Goal: Task Accomplishment & Management: Complete application form

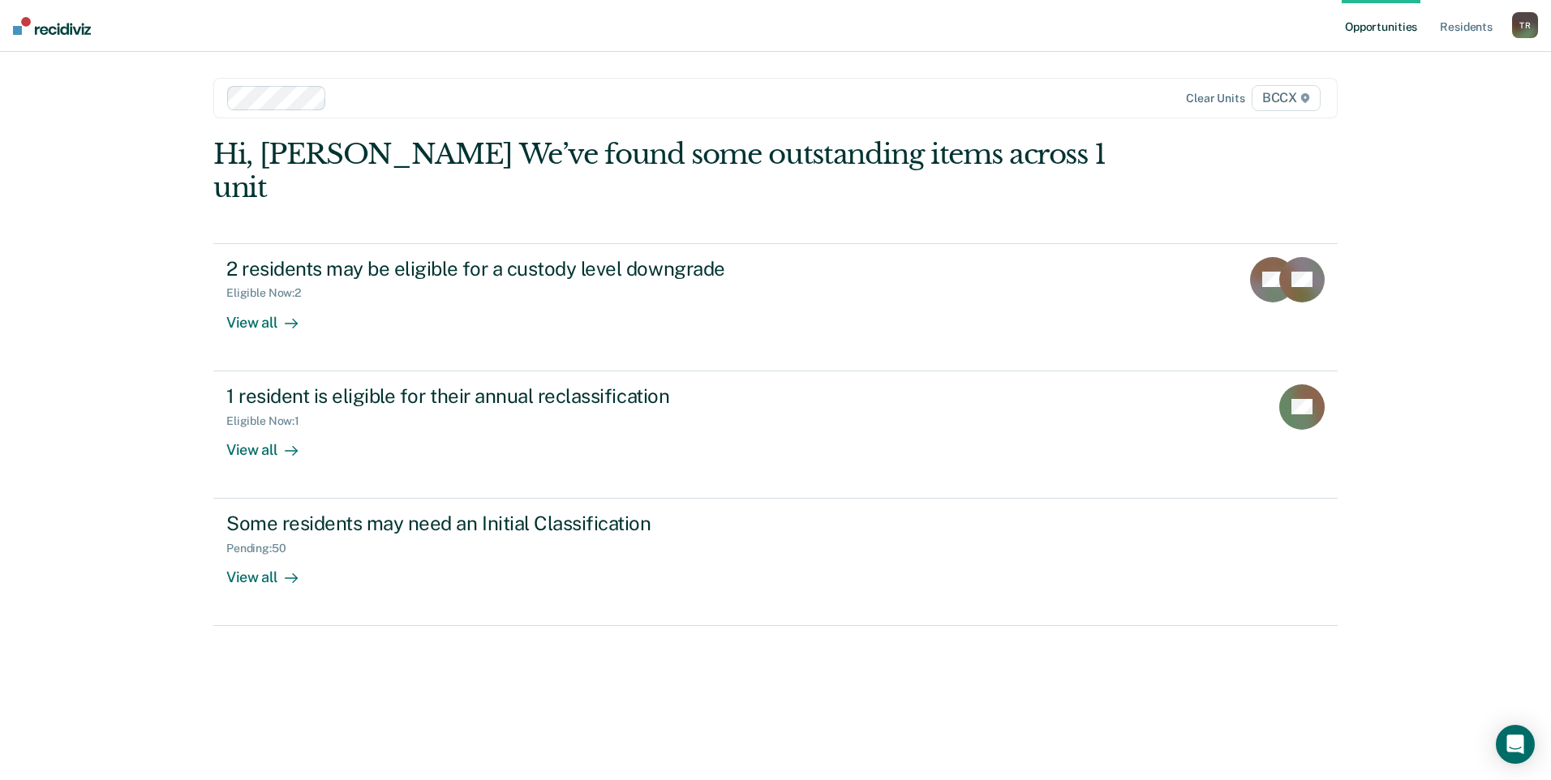
drag, startPoint x: 1391, startPoint y: 71, endPoint x: 953, endPoint y: 52, distance: 438.4
click at [953, 52] on main "Clear units BCCX Hi, [PERSON_NAME] We’ve found some outstanding items across 1 …" at bounding box center [775, 396] width 1163 height 689
click at [470, 101] on div at bounding box center [662, 97] width 659 height 19
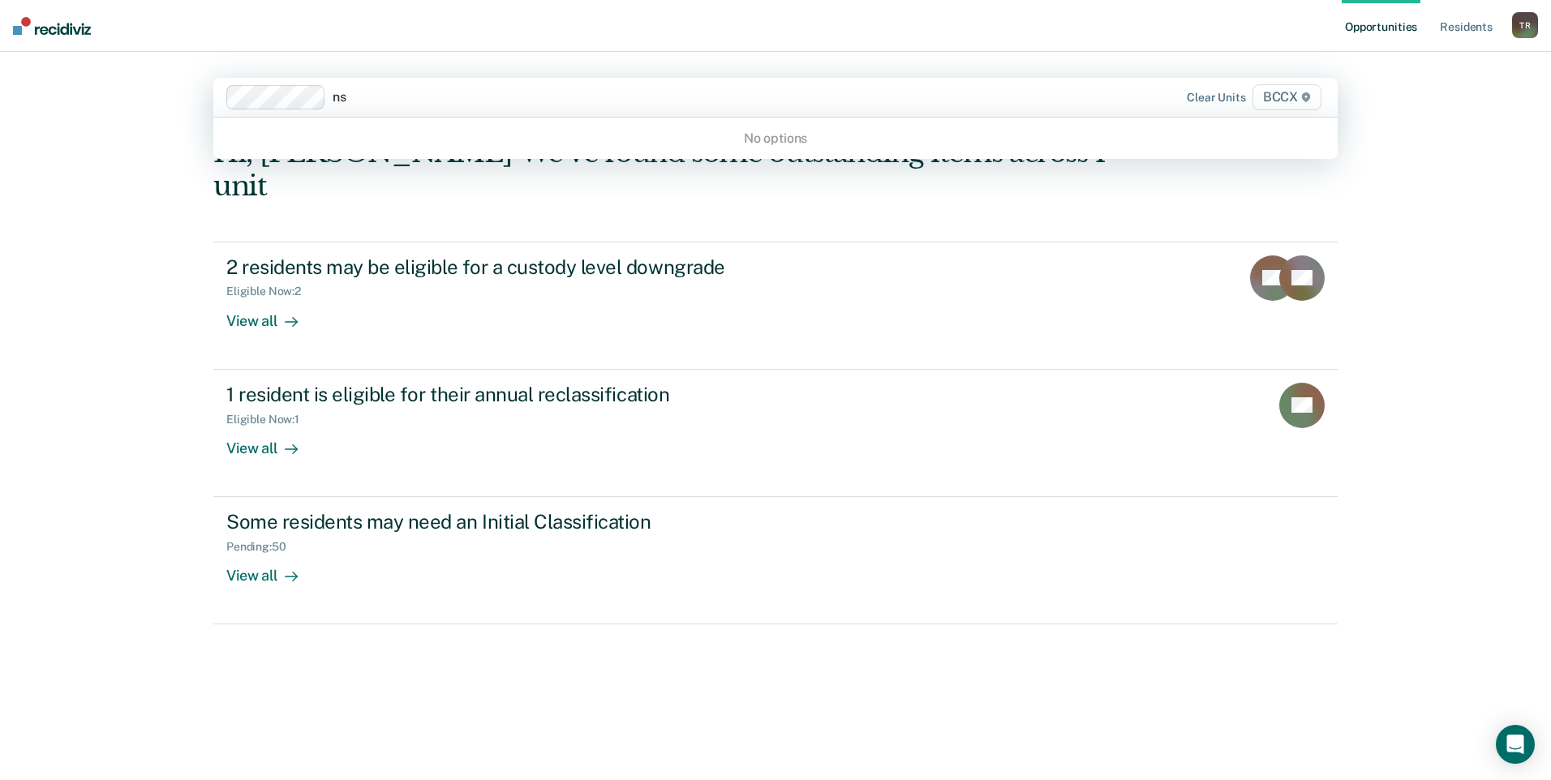
type input "s"
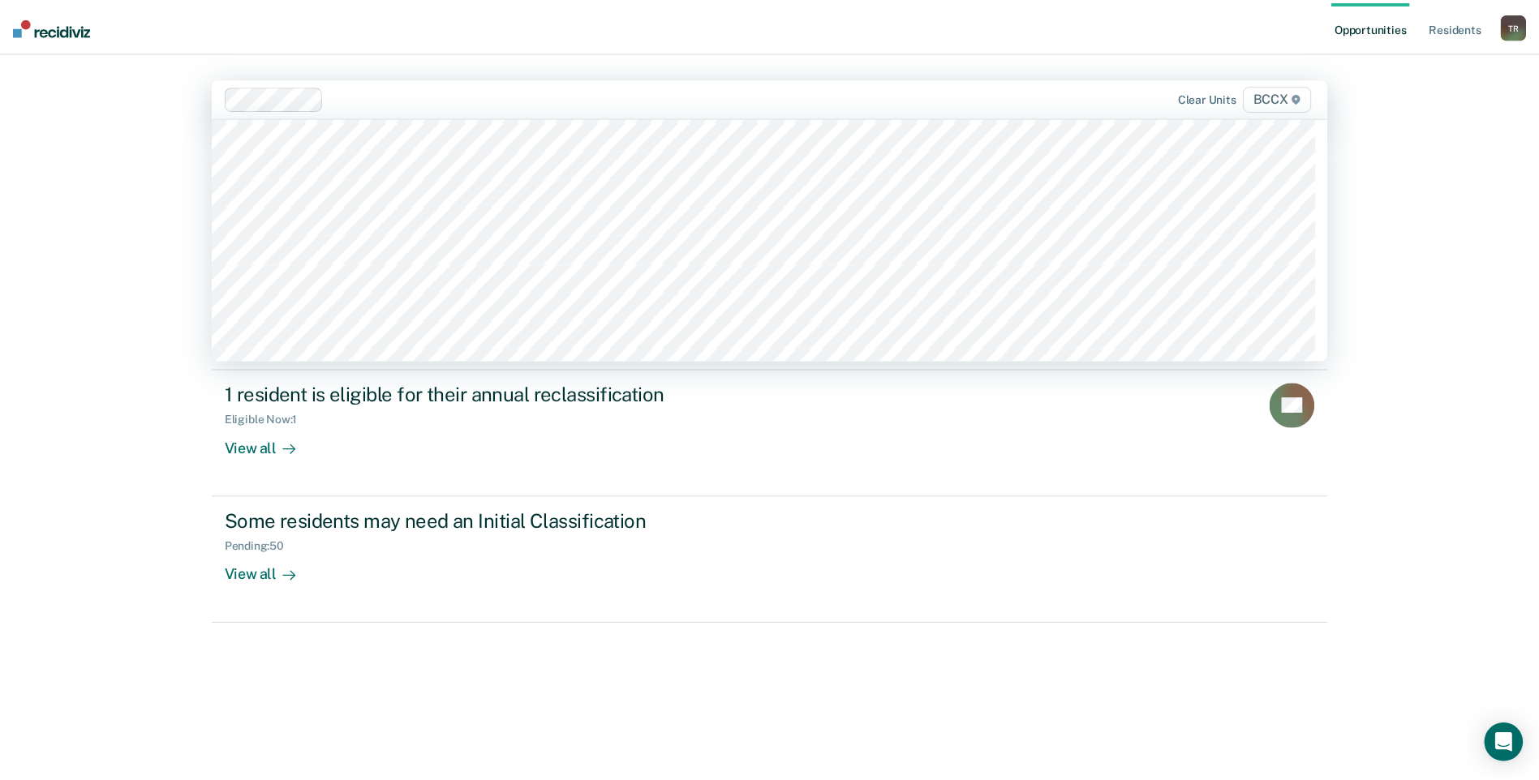
scroll to position [973, 0]
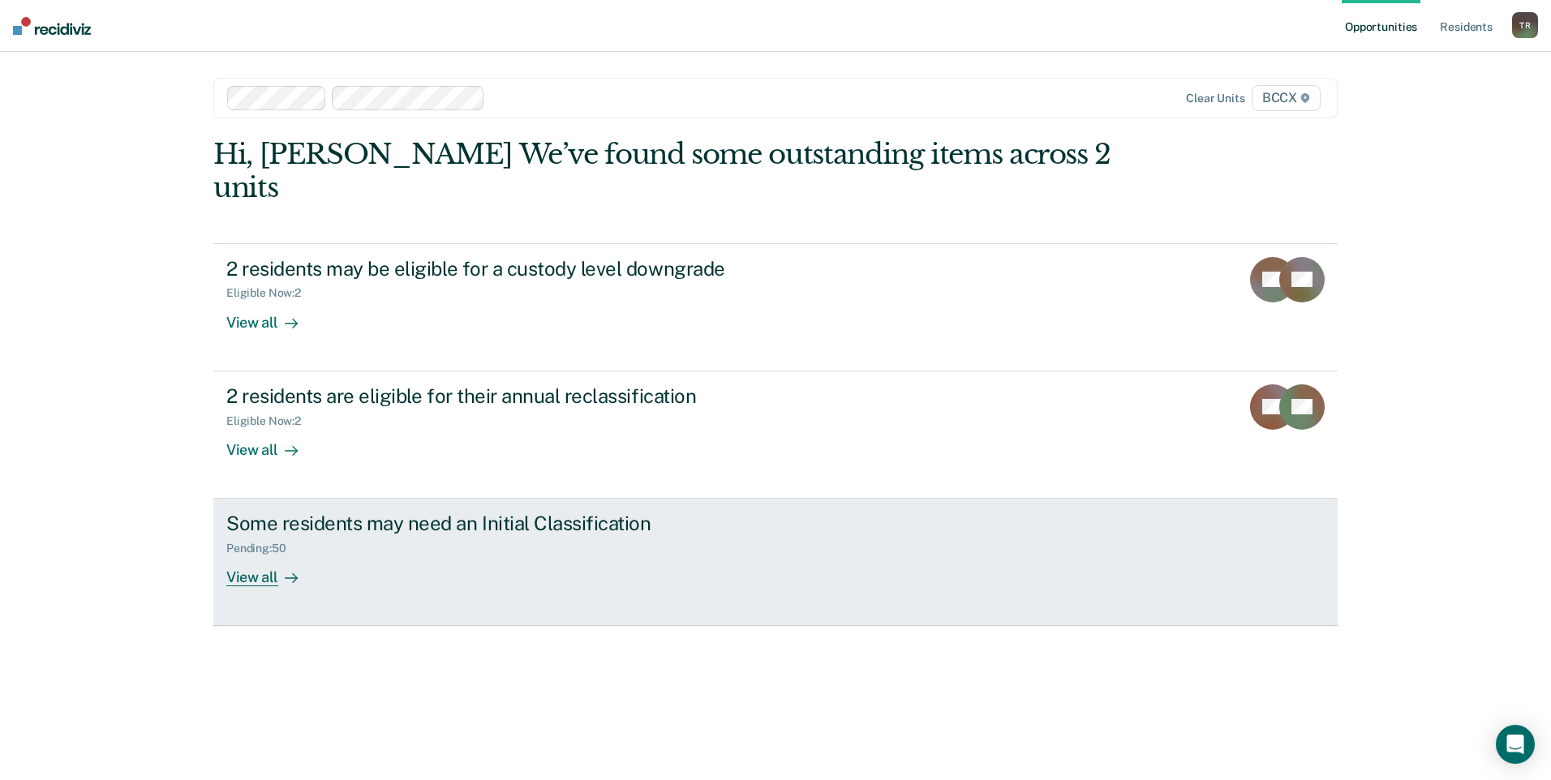
click at [264, 556] on div "View all" at bounding box center [271, 572] width 91 height 32
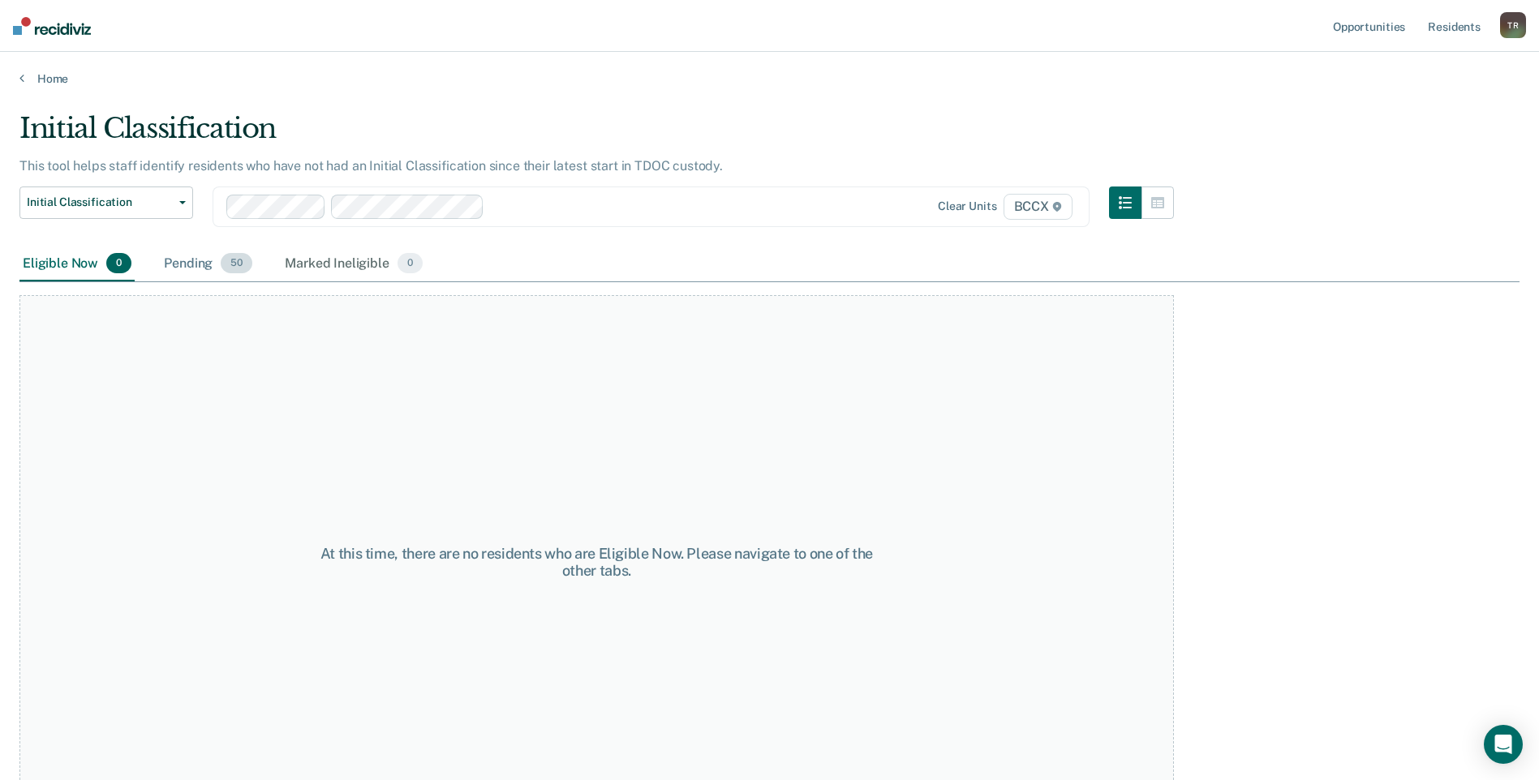
click at [199, 265] on div "Pending 50" at bounding box center [208, 265] width 95 height 36
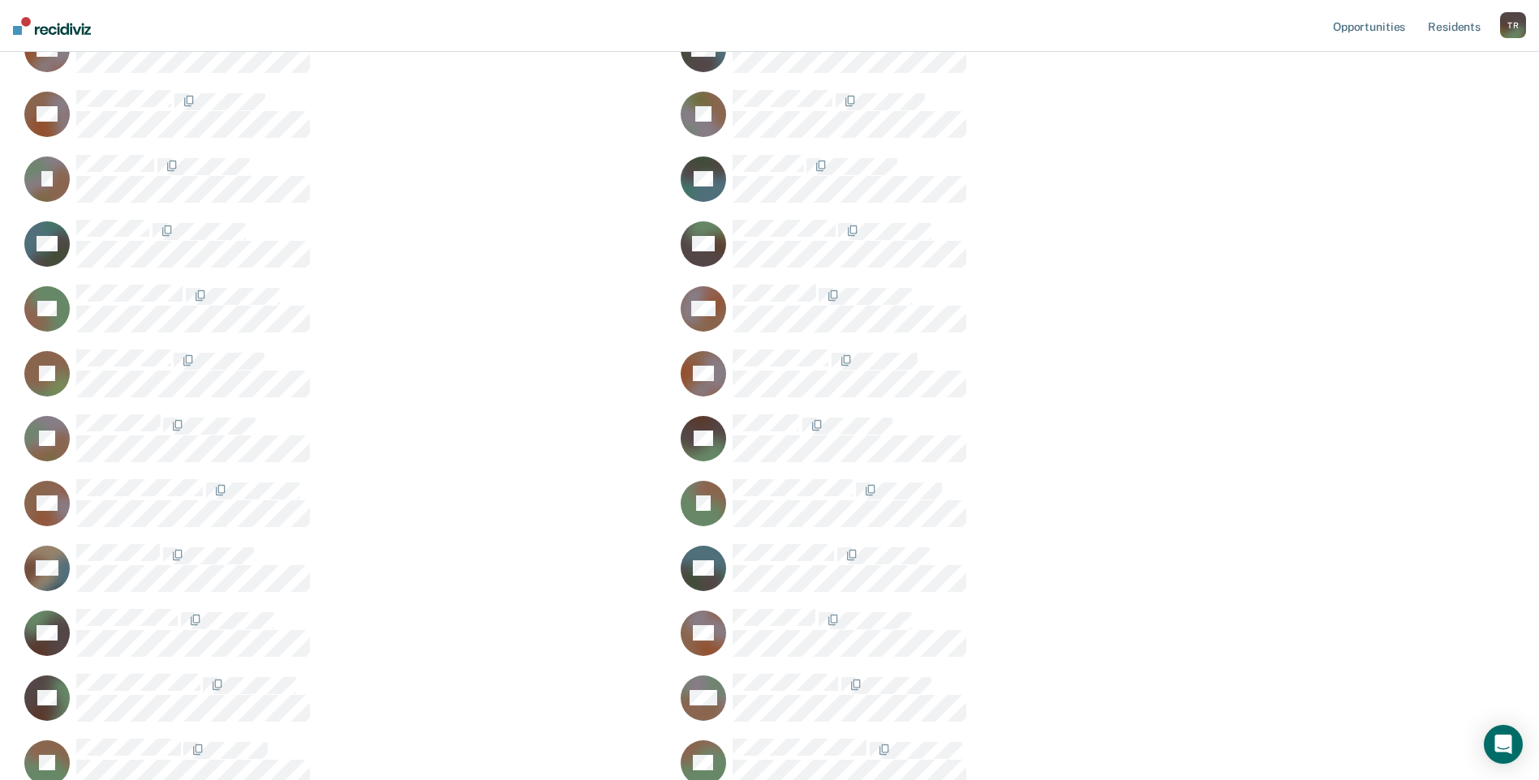
scroll to position [1054, 0]
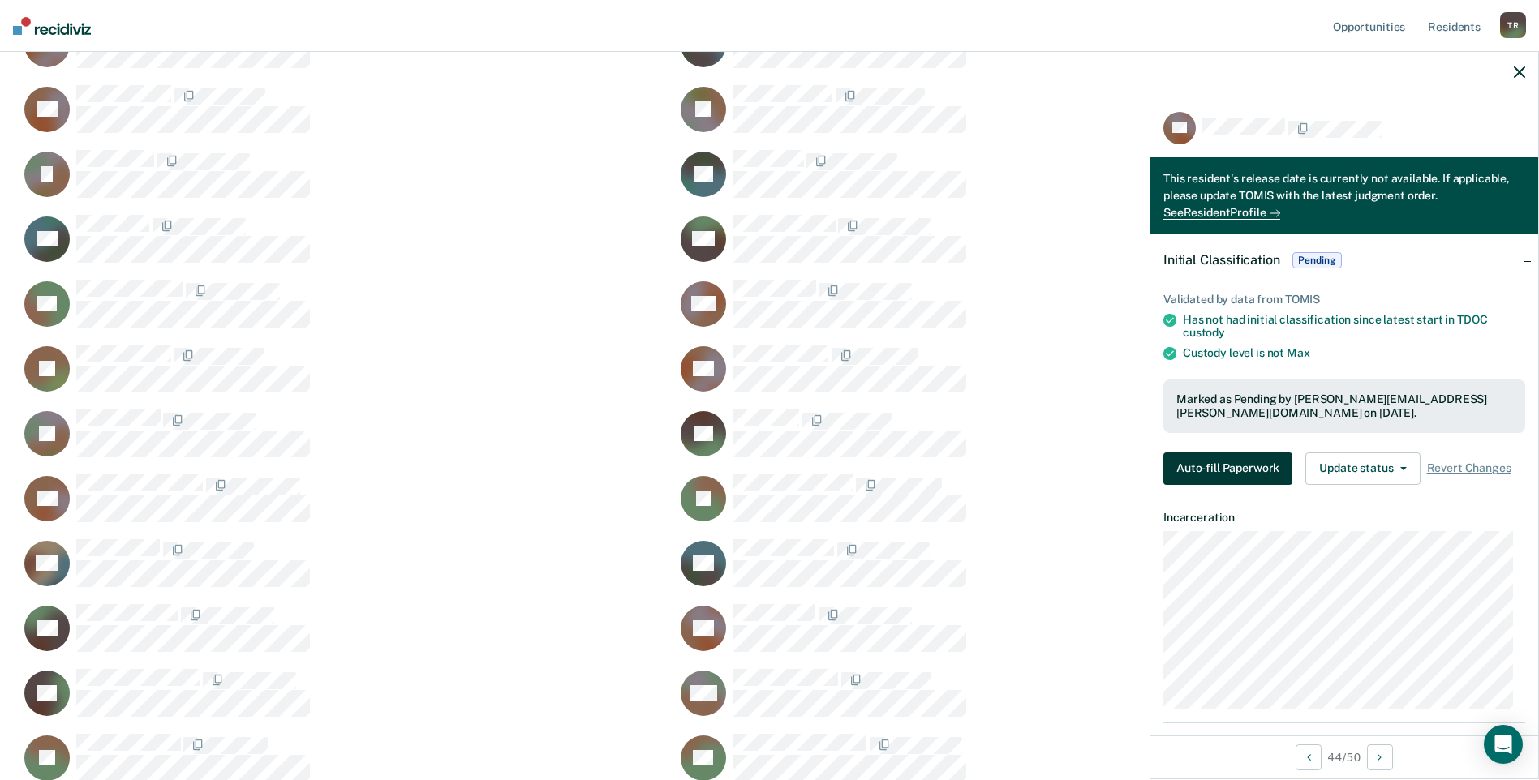
click at [1236, 459] on button "Auto-fill Paperwork" at bounding box center [1227, 469] width 129 height 32
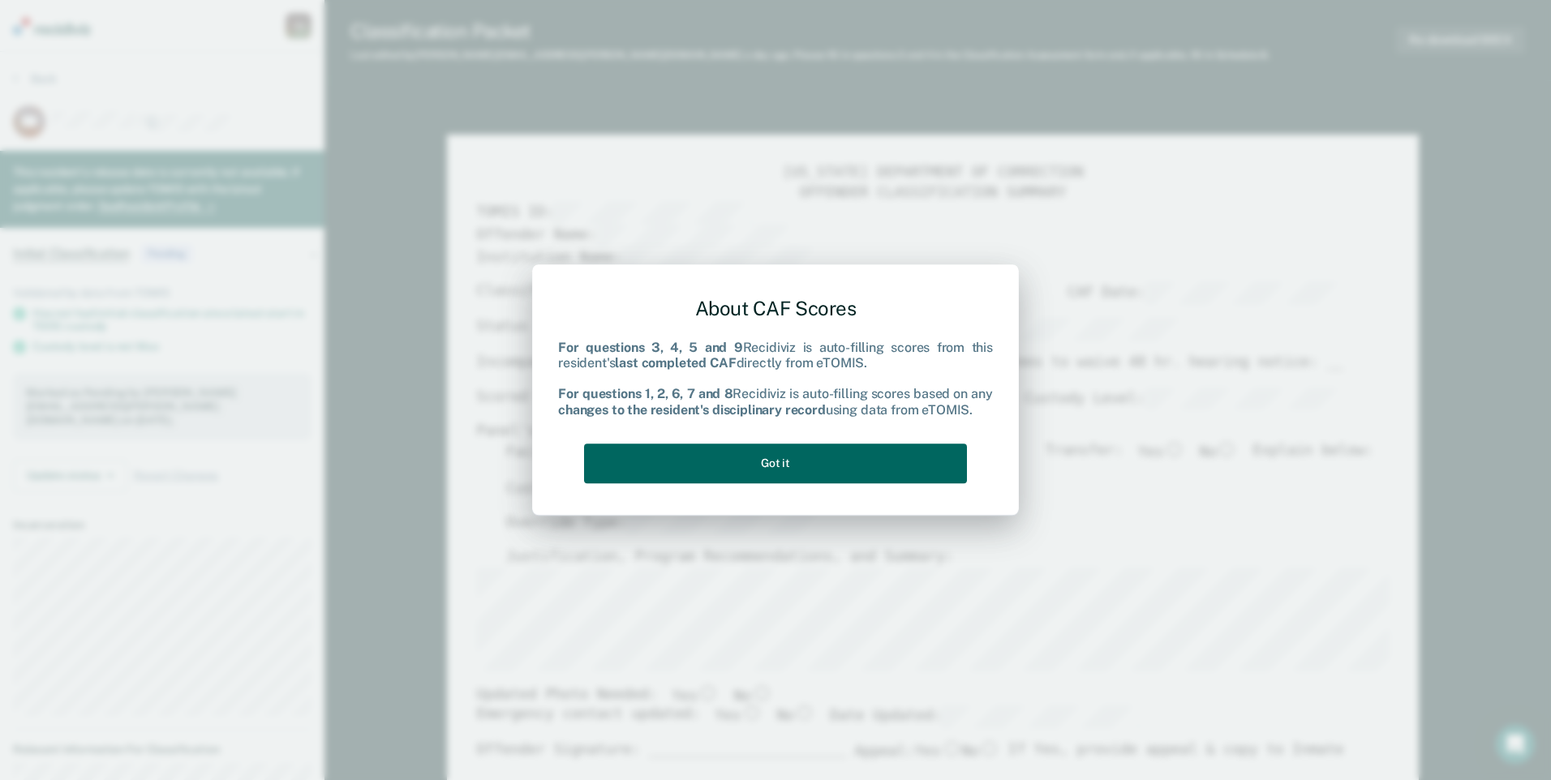
click at [935, 464] on button "Got it" at bounding box center [775, 464] width 383 height 40
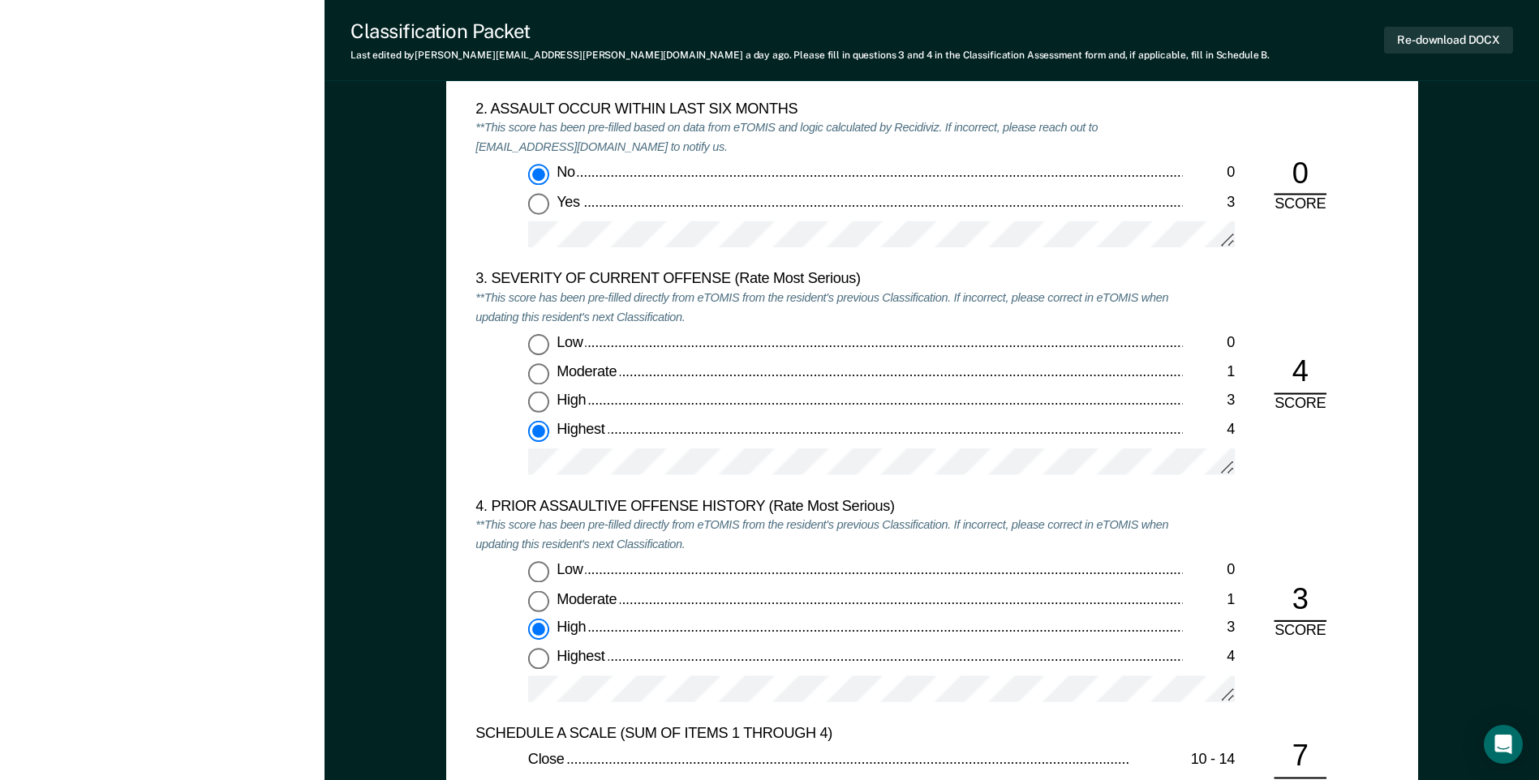
scroll to position [1865, 0]
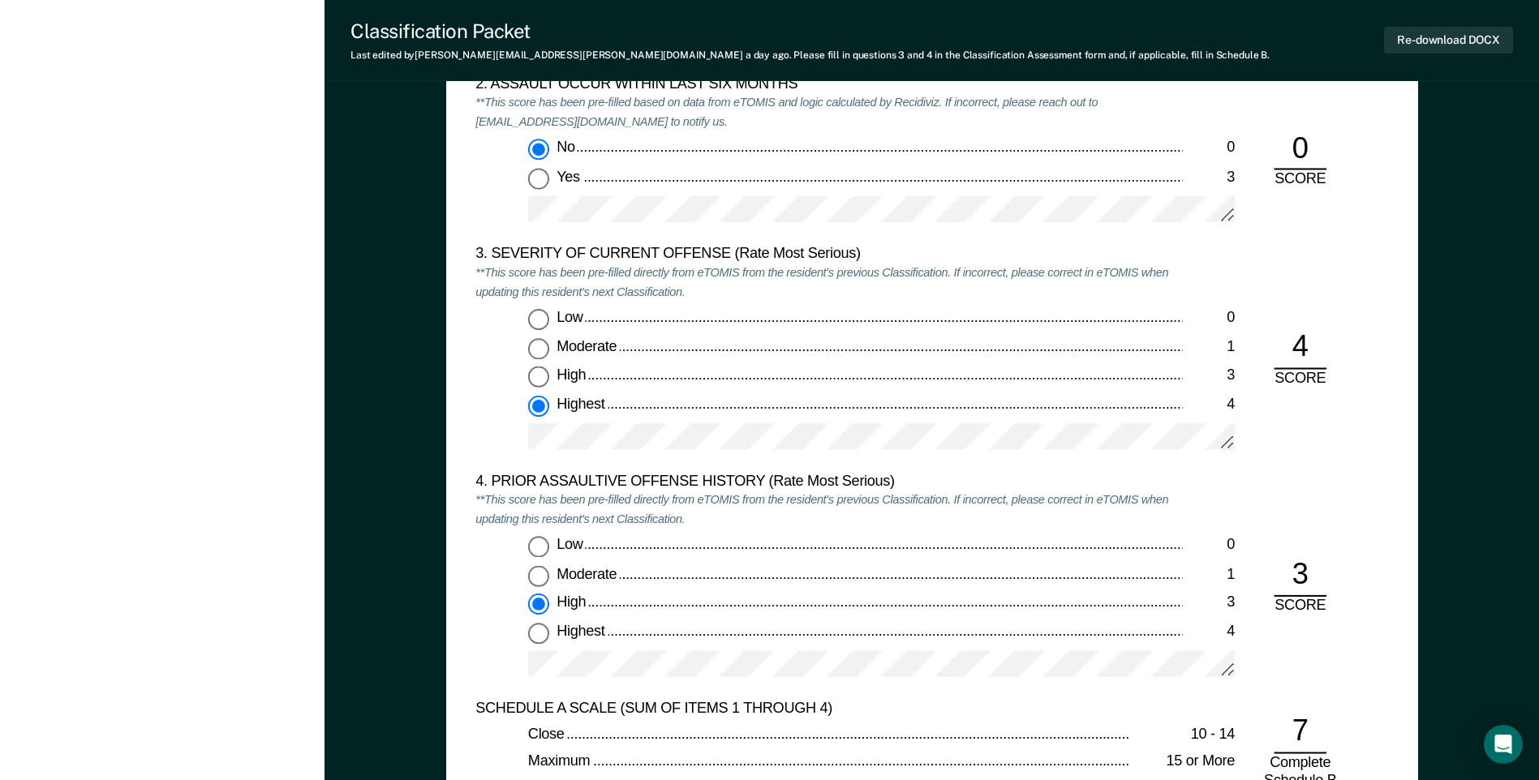
click at [537, 404] on input "Highest 4" at bounding box center [538, 405] width 21 height 21
click at [544, 350] on input "Moderate 1" at bounding box center [538, 348] width 21 height 21
type textarea "x"
radio input "true"
radio input "false"
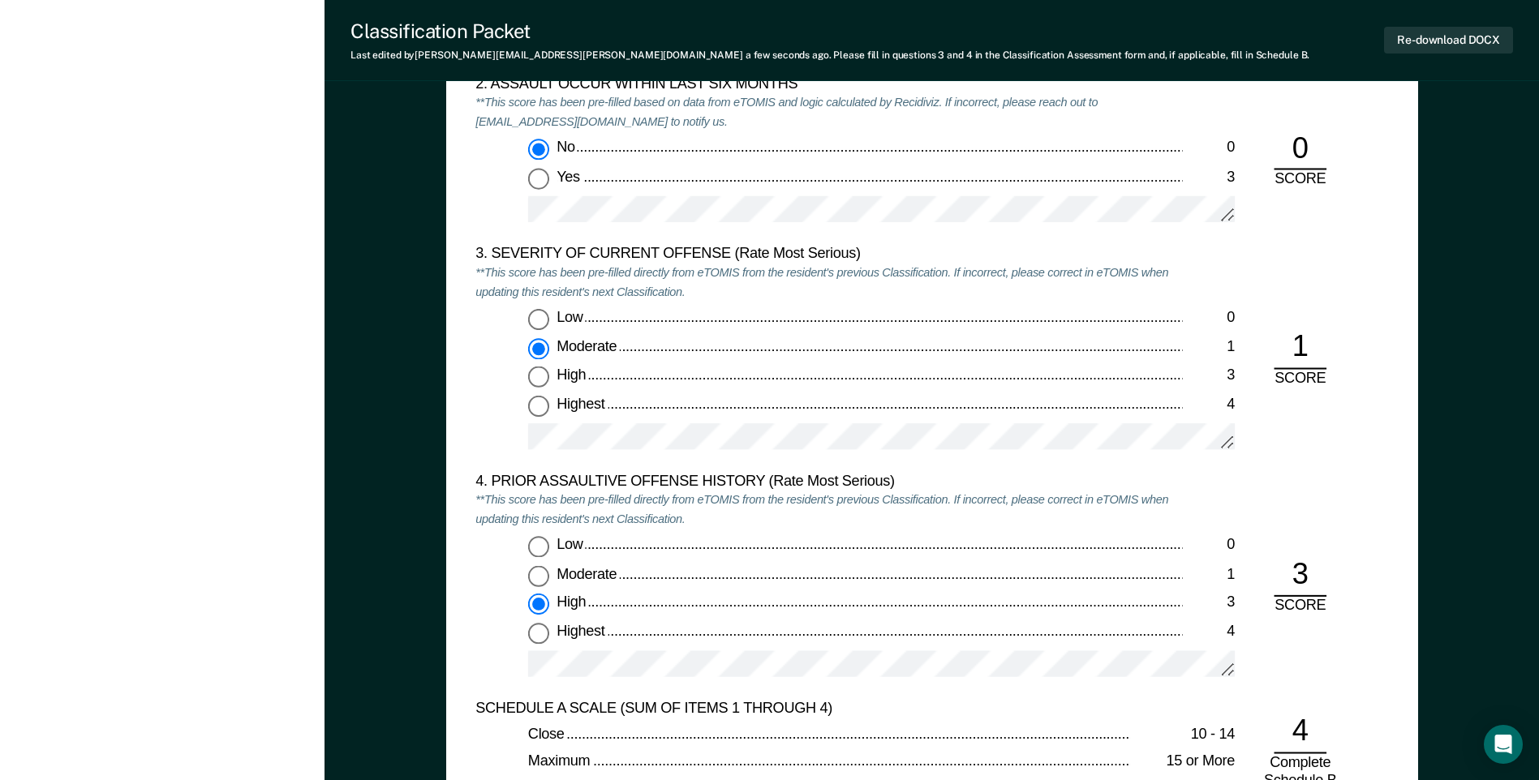
click at [538, 549] on input "Low 0" at bounding box center [538, 547] width 21 height 21
type textarea "x"
radio input "true"
radio input "false"
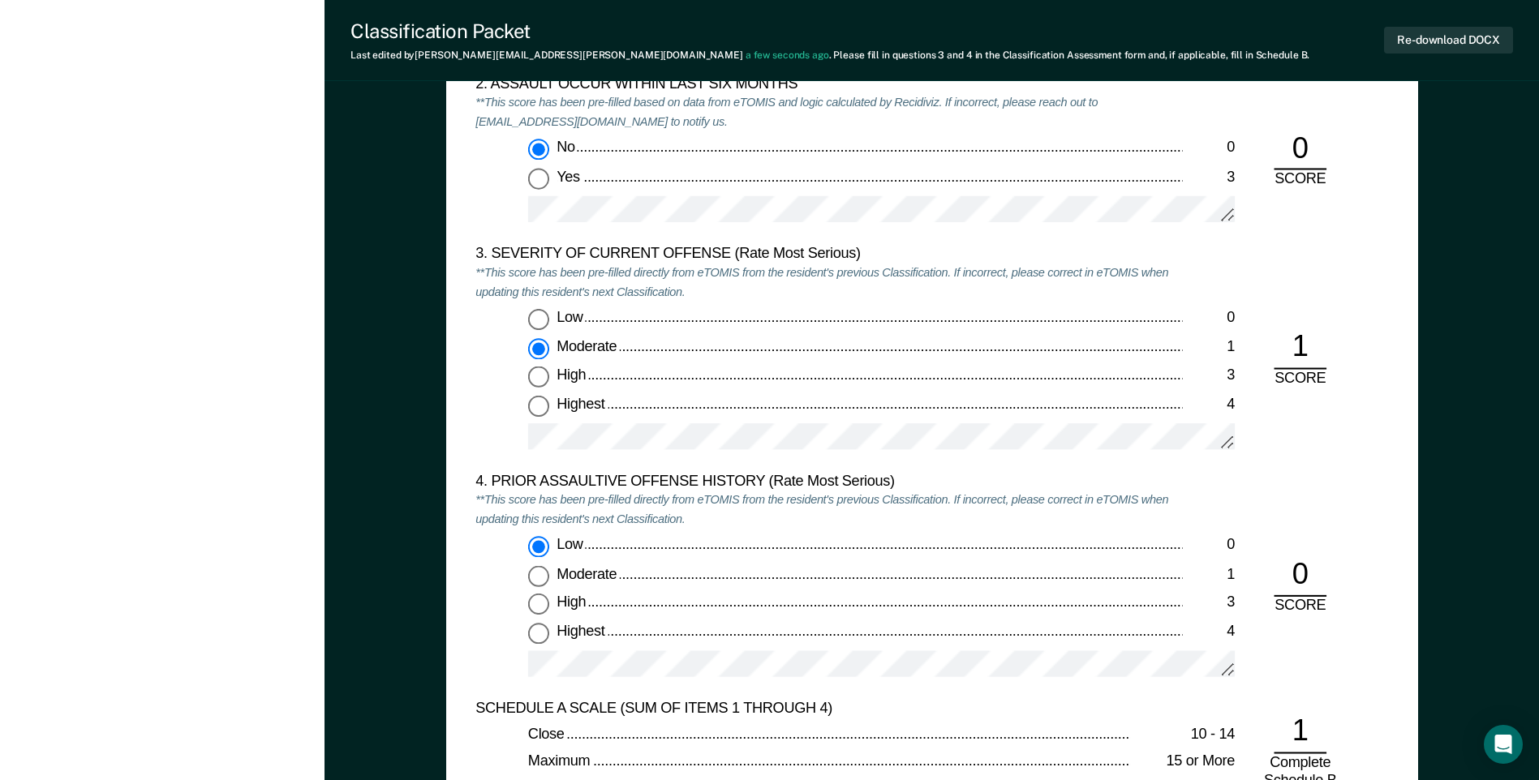
click at [513, 669] on div "Low 0 Moderate 1 High 3 Highest 4" at bounding box center [828, 615] width 706 height 156
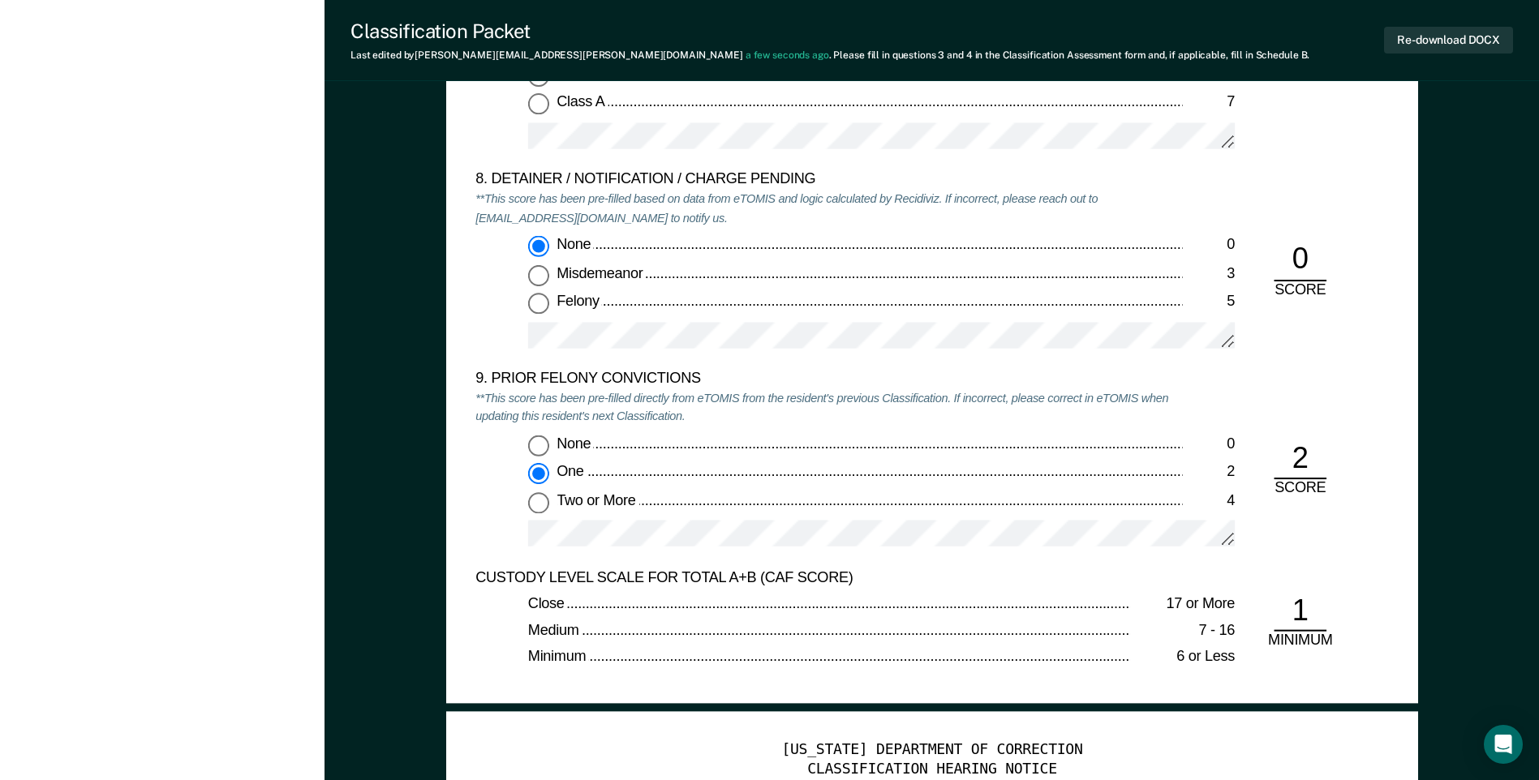
scroll to position [3407, 0]
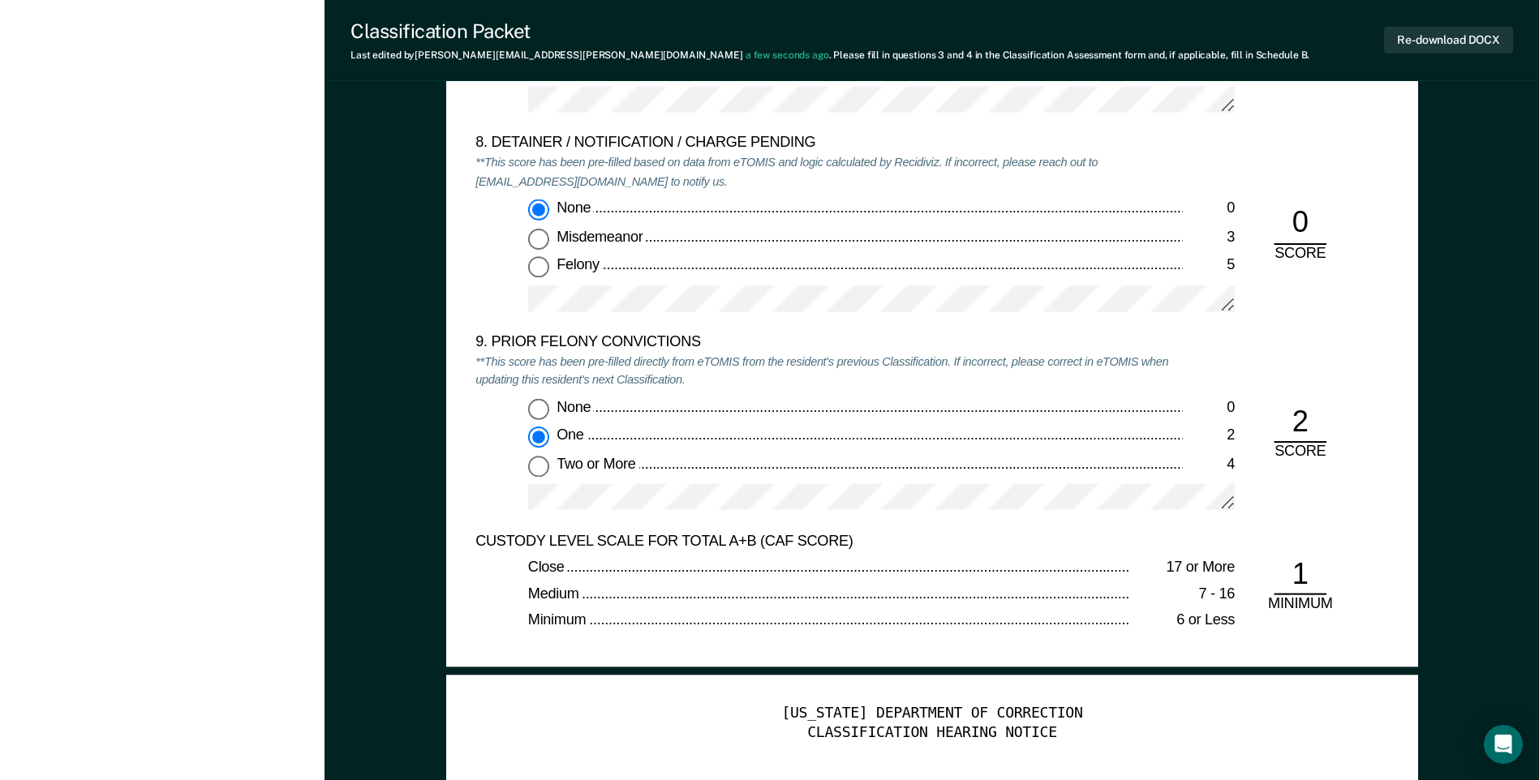
click at [544, 473] on input "Two or More 4" at bounding box center [538, 465] width 21 height 21
type textarea "x"
radio input "false"
radio input "true"
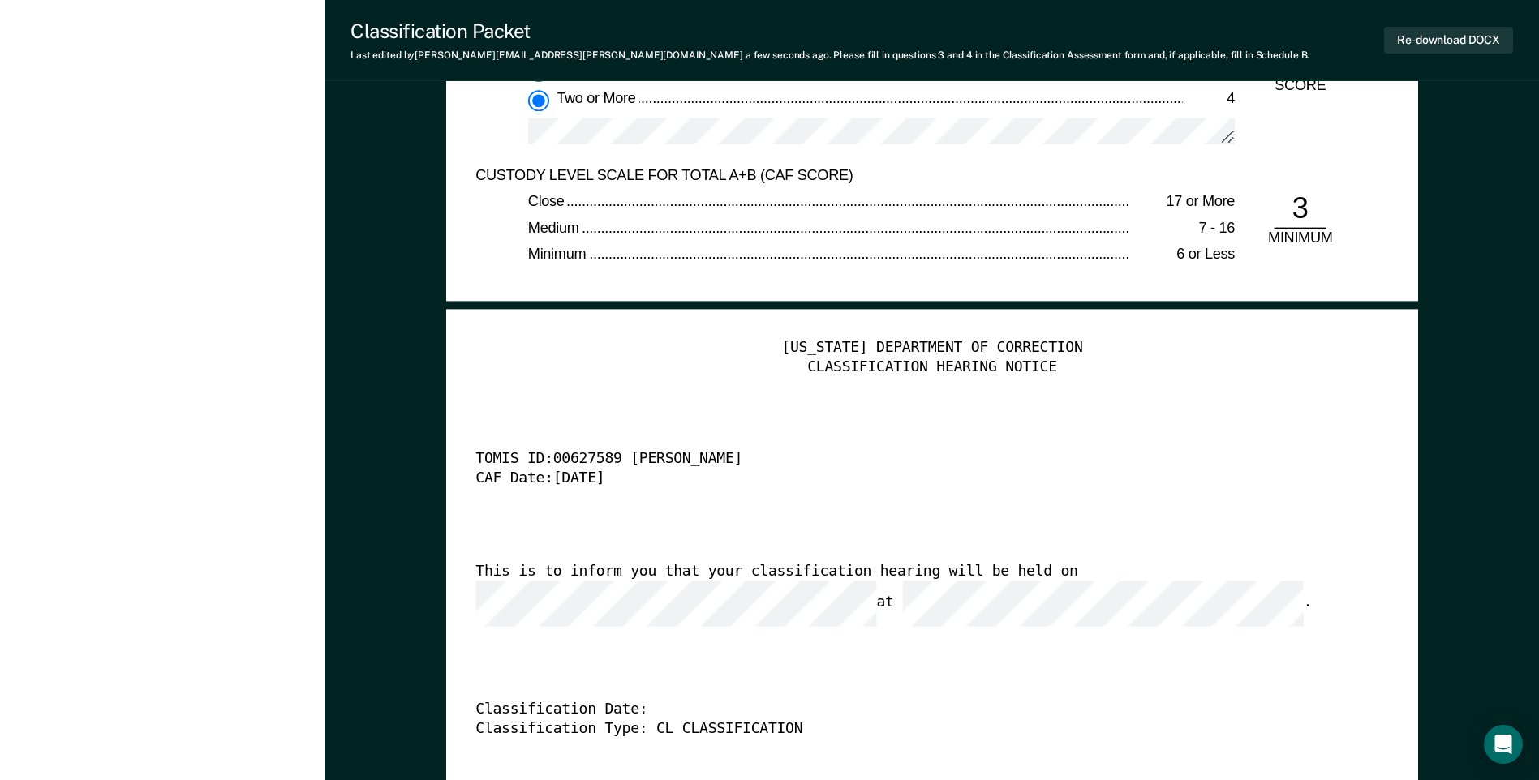
scroll to position [3893, 0]
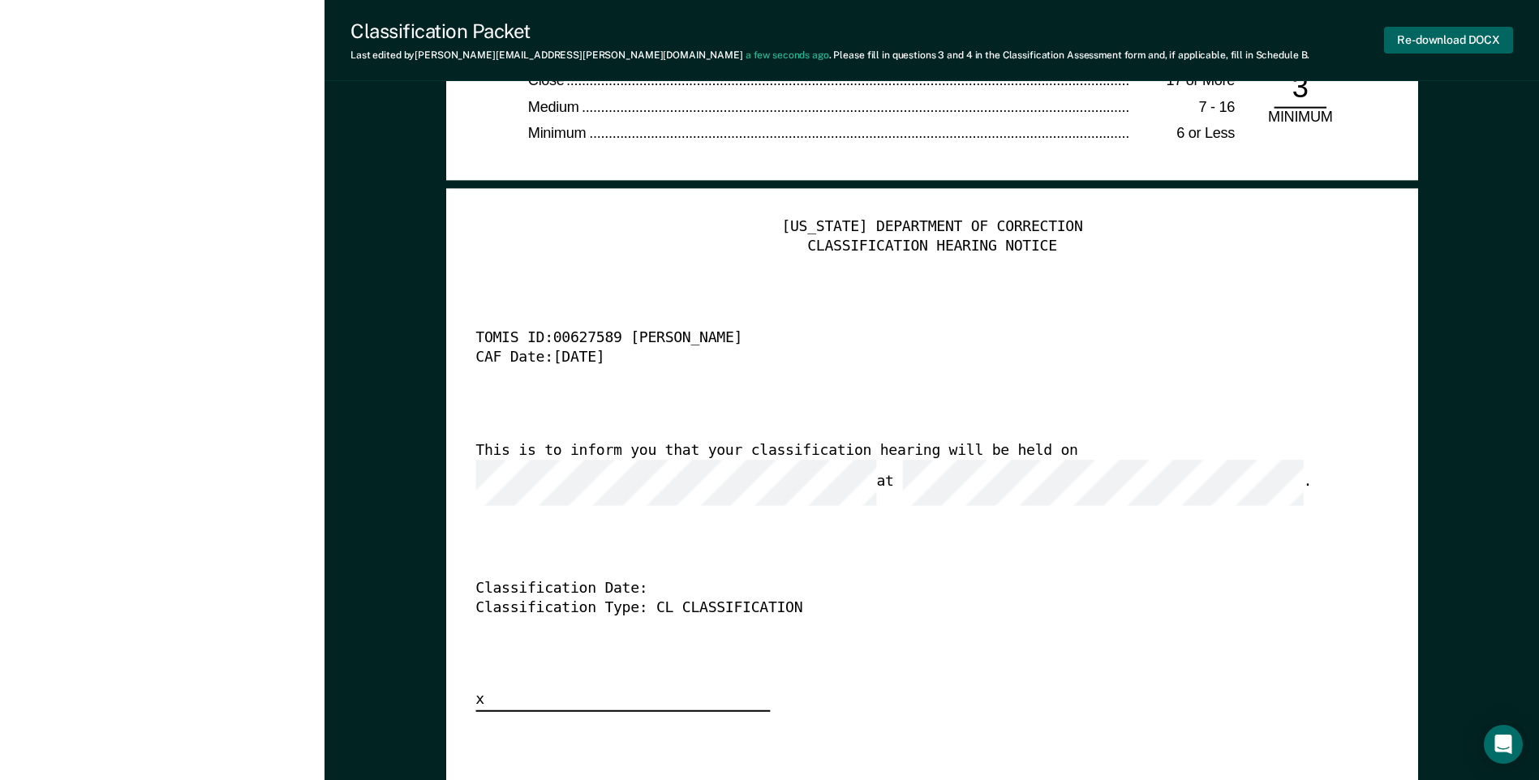
click at [1410, 41] on button "Re-download DOCX" at bounding box center [1448, 40] width 129 height 27
type textarea "x"
drag, startPoint x: 258, startPoint y: 205, endPoint x: 253, endPoint y: 198, distance: 8.8
